Goal: Ask a question: Seek information or help from site administrators or community

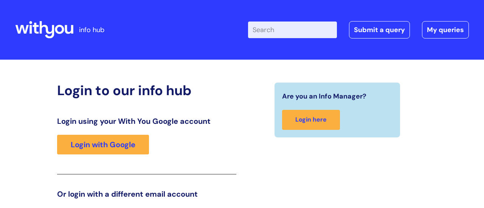
scroll to position [115, 0]
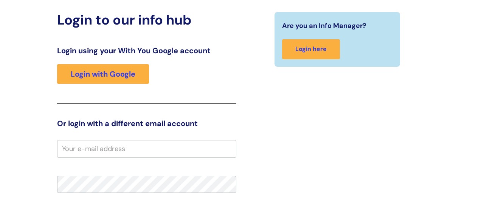
scroll to position [73, 0]
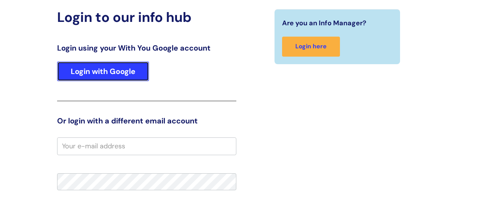
click at [130, 76] on link "Login with Google" at bounding box center [103, 72] width 92 height 20
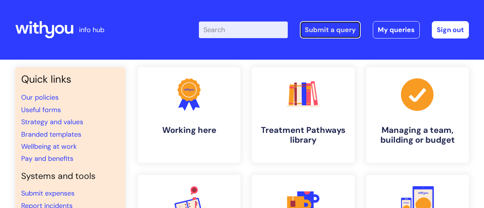
click at [334, 28] on link "Submit a query" at bounding box center [330, 29] width 61 height 17
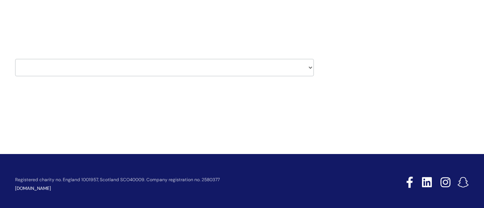
scroll to position [91, 0]
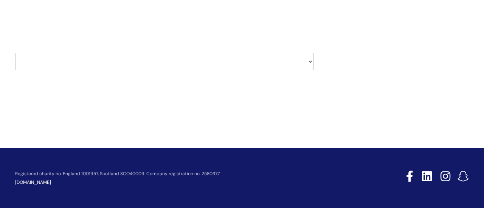
click at [196, 106] on div "Submit a ticket Select issue type HR / People IT and Support Clinical Drug Aler…" at bounding box center [242, 47] width 484 height 157
click at [310, 61] on select "HR / People IT and Support Clinical Drug Alerts Finance Accounts Data Support T…" at bounding box center [164, 61] width 299 height 17
click at [341, 20] on div "Submit a ticket Select issue type HR / People IT and Support Clinical Drug Aler…" at bounding box center [241, 35] width 465 height 117
